Goal: Task Accomplishment & Management: Manage account settings

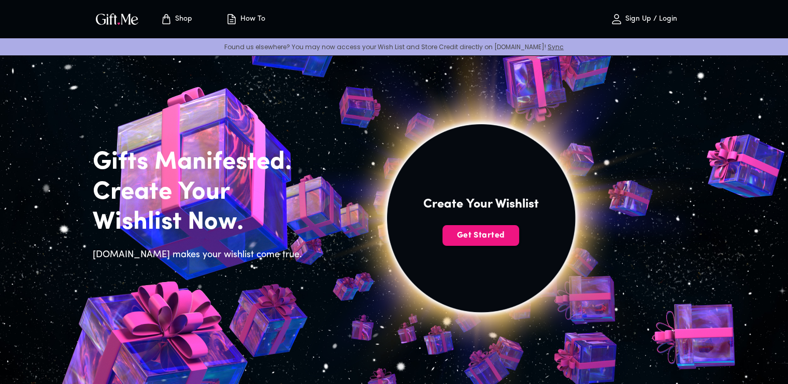
click at [665, 15] on p "Sign Up / Login" at bounding box center [650, 19] width 54 height 9
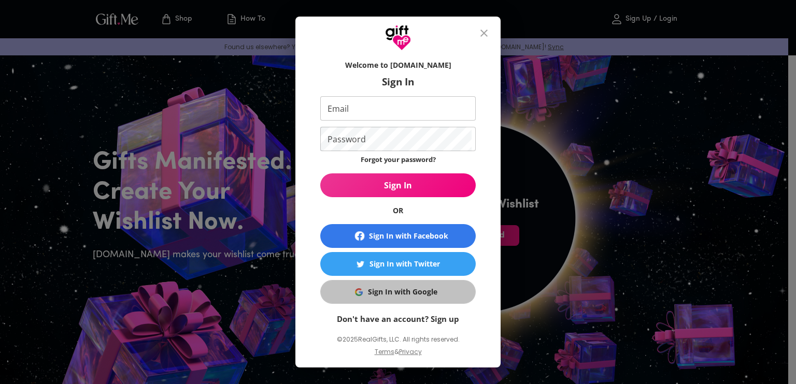
click at [388, 293] on div "Sign In with Google" at bounding box center [402, 292] width 69 height 11
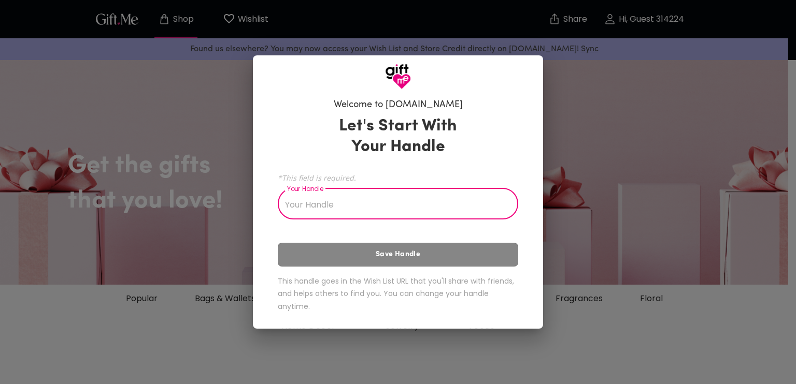
click at [367, 216] on input "Your Handle" at bounding box center [392, 205] width 229 height 29
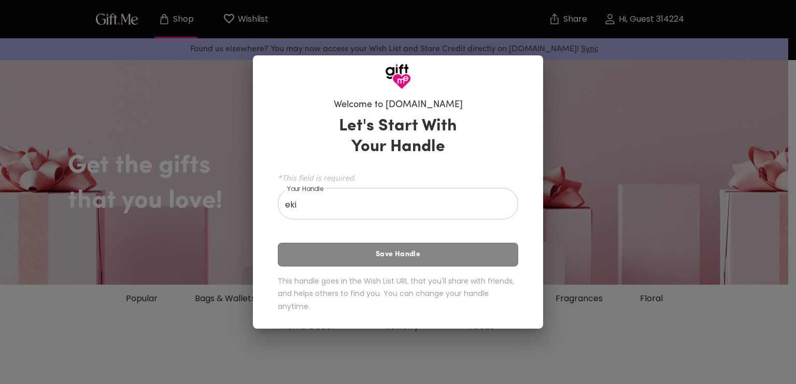
click at [383, 250] on div "Let's Start With Your Handle *This field is required. Your Handle eki Your Hand…" at bounding box center [398, 216] width 240 height 210
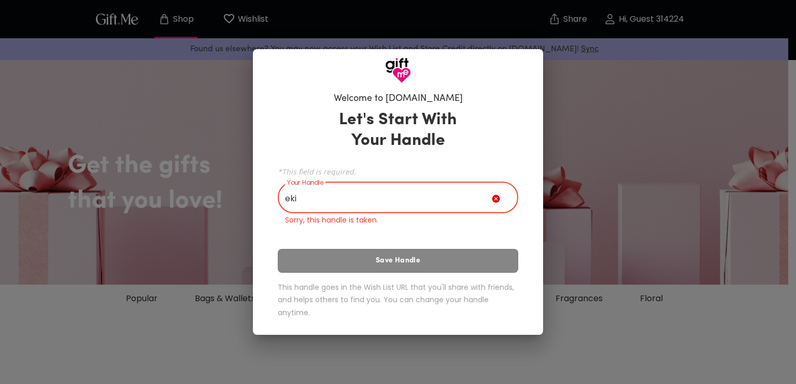
click at [401, 194] on input "eki" at bounding box center [385, 198] width 214 height 29
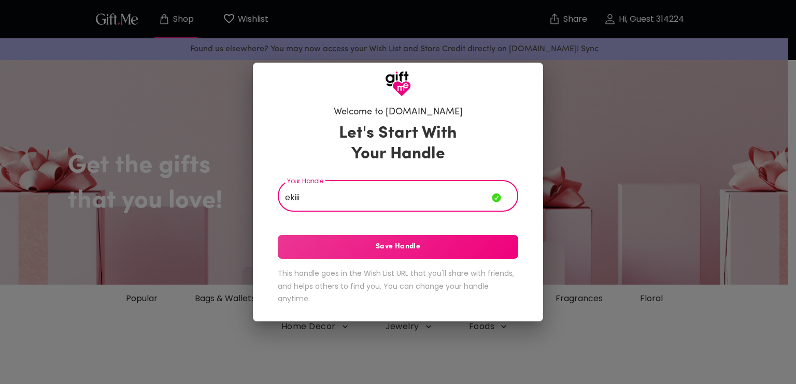
type input "ekiii"
click at [400, 249] on span "Save Handle" at bounding box center [398, 246] width 240 height 11
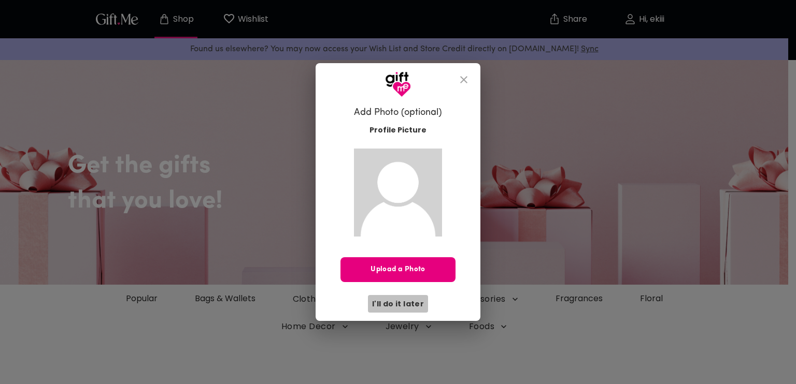
click at [409, 304] on span "I'll do it later" at bounding box center [398, 303] width 52 height 11
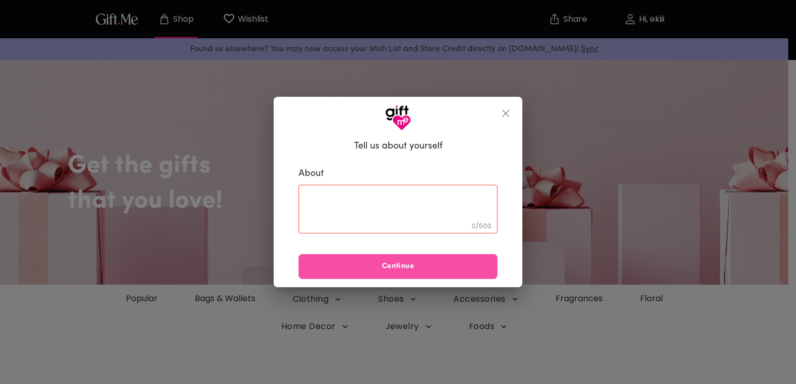
click at [414, 265] on span "Continue" at bounding box center [397, 266] width 199 height 11
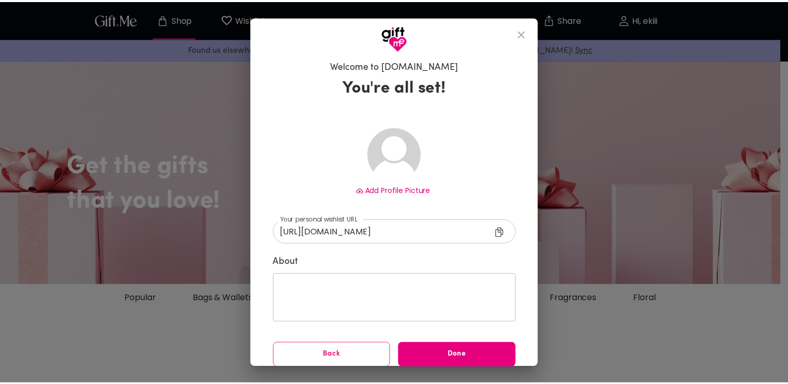
scroll to position [8, 0]
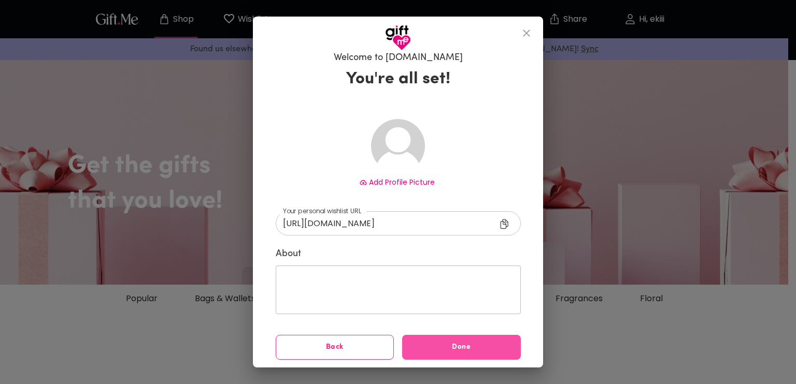
click at [443, 340] on button "Done" at bounding box center [461, 347] width 119 height 25
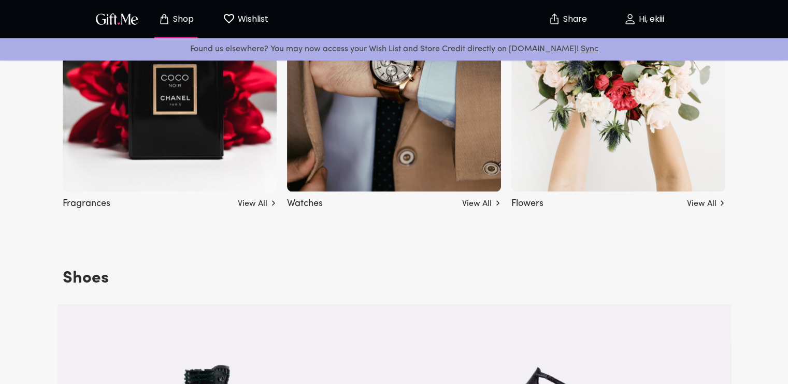
scroll to position [1223, 0]
